Goal: Find specific page/section: Find specific page/section

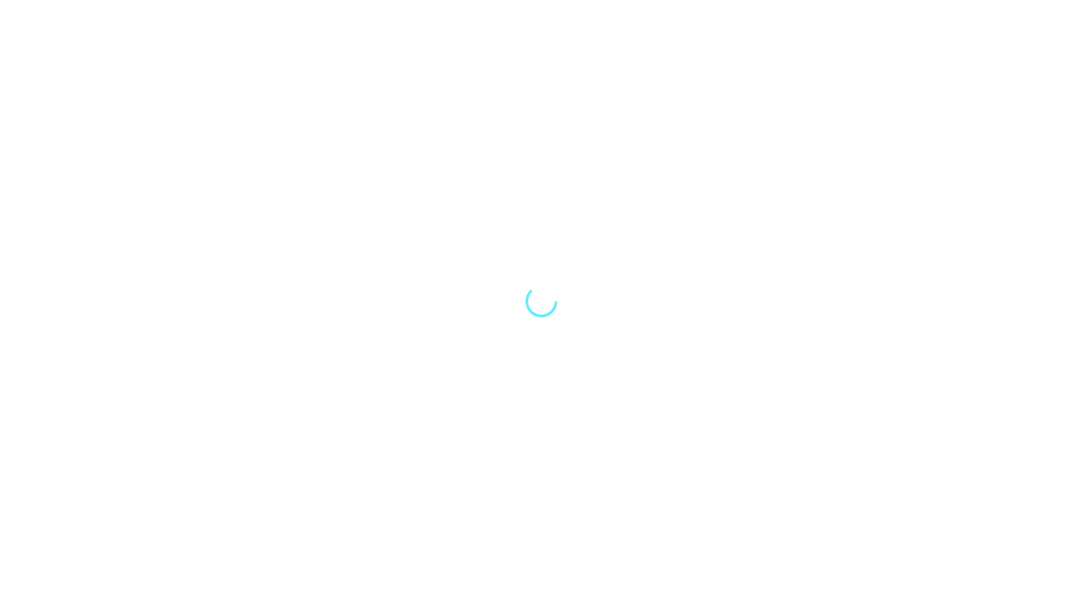
select select "Song"
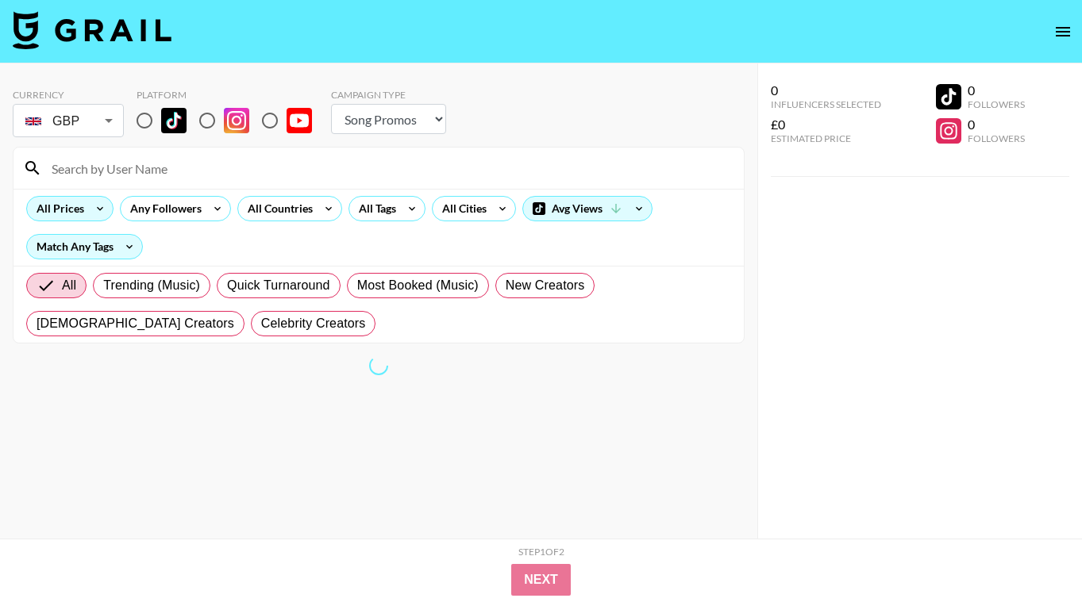
click at [144, 116] on input "radio" at bounding box center [144, 120] width 33 height 33
radio input "true"
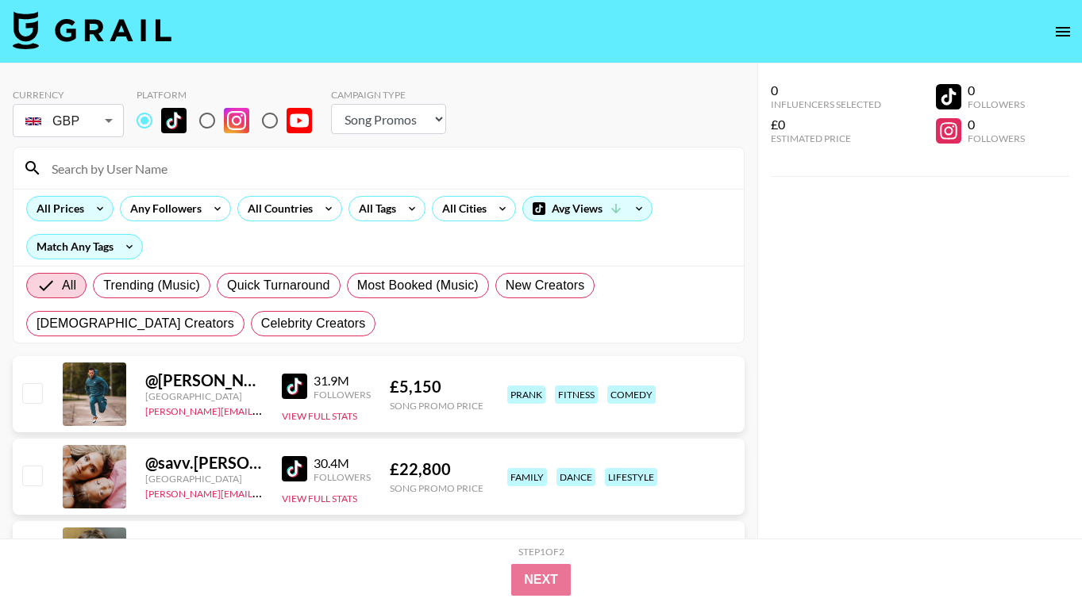
click at [94, 207] on icon at bounding box center [99, 209] width 25 height 24
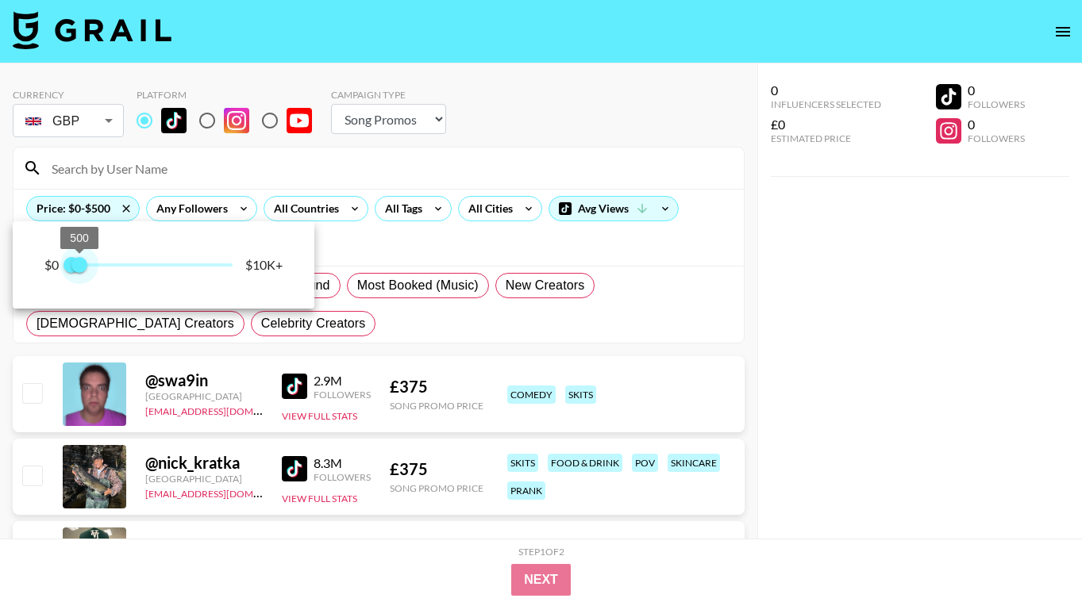
type input "750"
drag, startPoint x: 229, startPoint y: 266, endPoint x: 84, endPoint y: 265, distance: 145.2
click at [84, 265] on span "750" at bounding box center [83, 265] width 16 height 16
click at [381, 265] on div at bounding box center [541, 301] width 1082 height 602
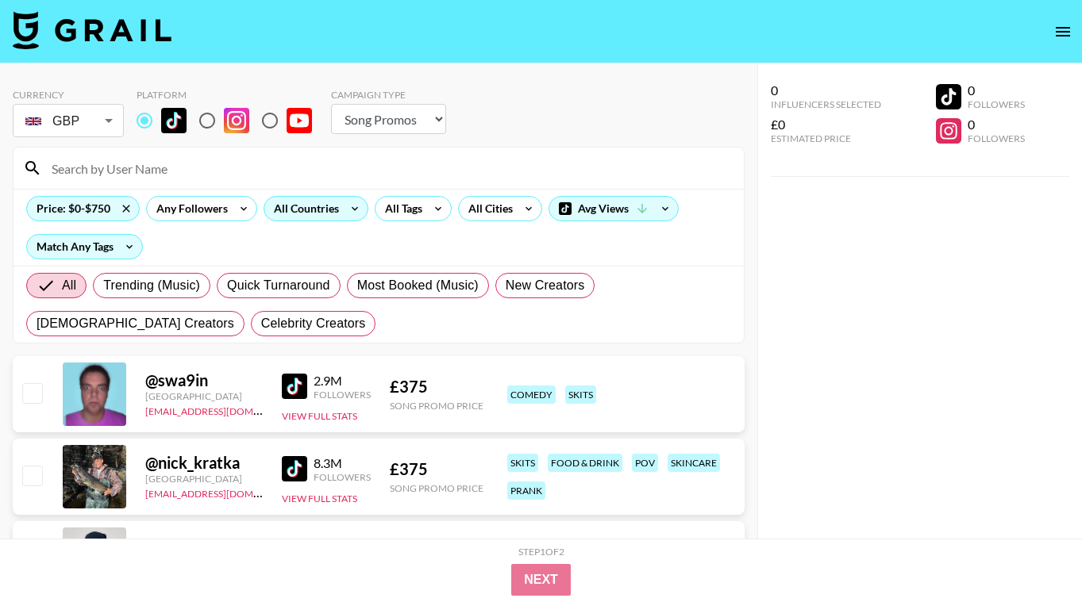
click at [356, 211] on icon at bounding box center [354, 209] width 25 height 24
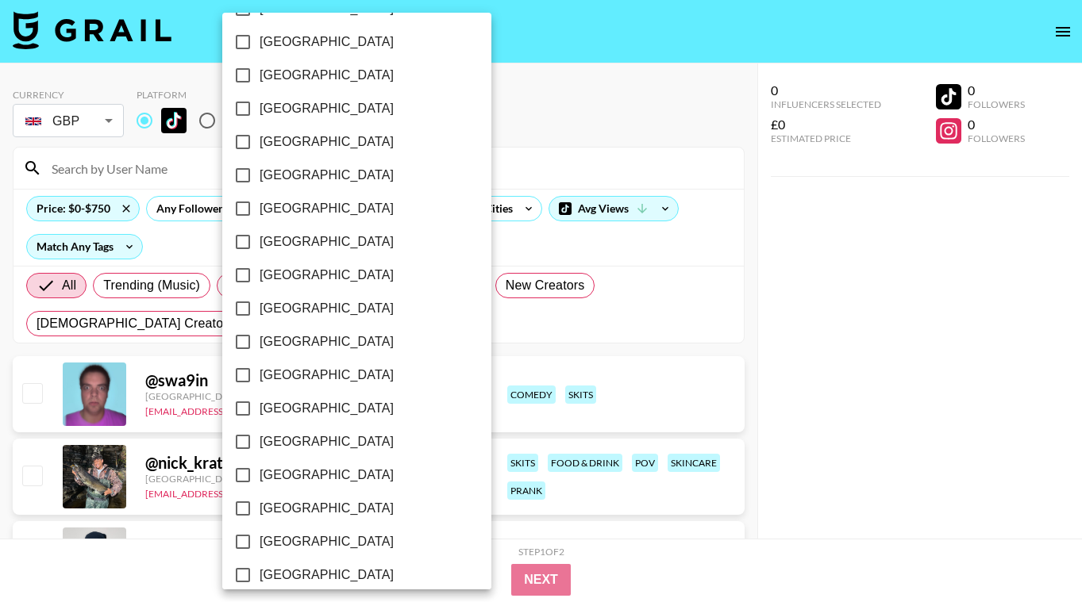
scroll to position [1248, 0]
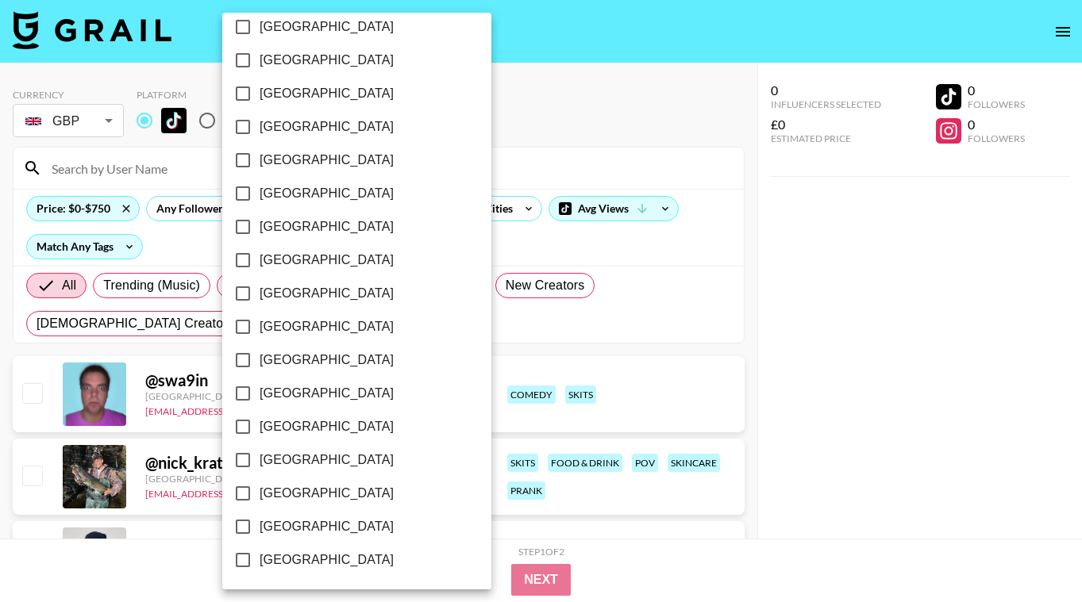
click at [337, 492] on span "[GEOGRAPHIC_DATA]" at bounding box center [327, 493] width 134 height 19
click at [260, 492] on input "[GEOGRAPHIC_DATA]" at bounding box center [242, 493] width 33 height 33
checkbox input "true"
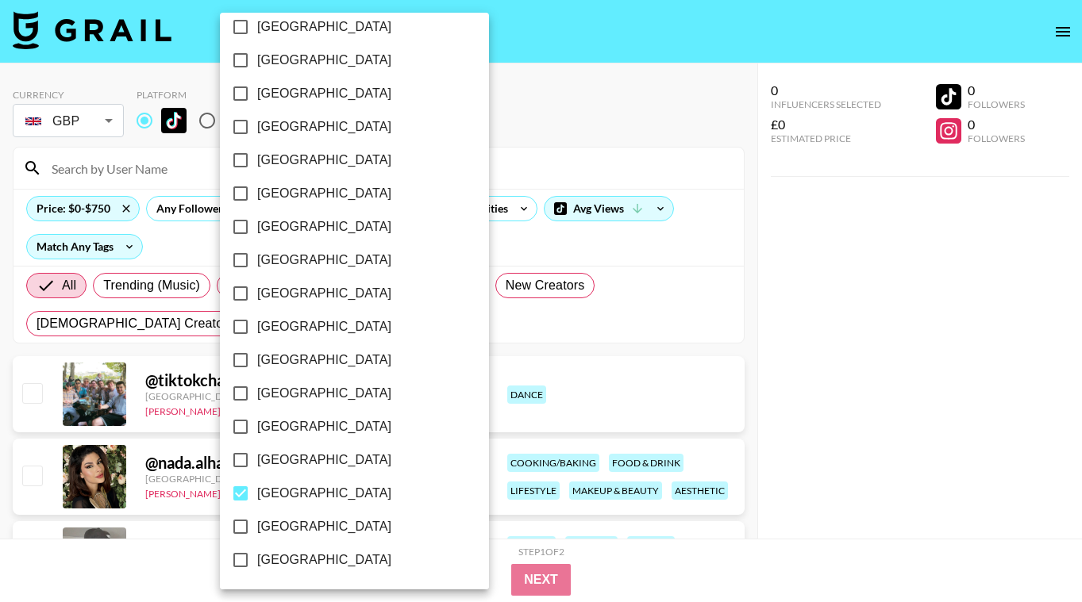
click at [766, 362] on div at bounding box center [541, 301] width 1082 height 602
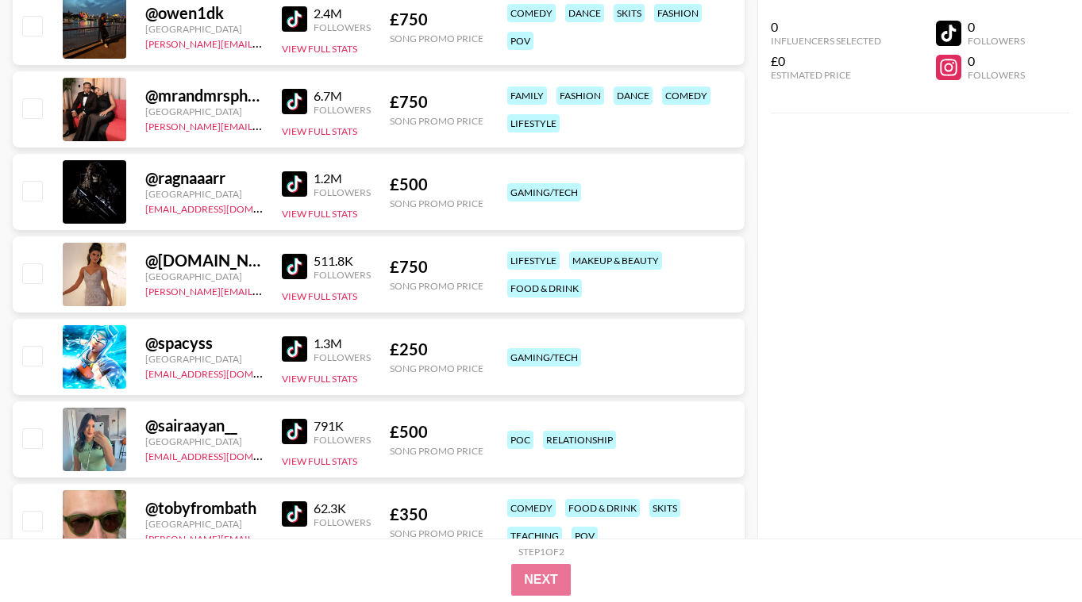
scroll to position [698, 0]
